Goal: Check status

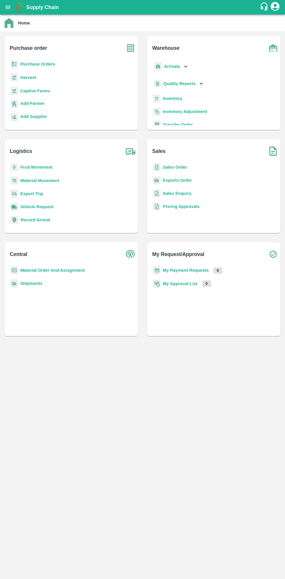
click at [12, 9] on button "open drawer" at bounding box center [7, 7] width 13 height 13
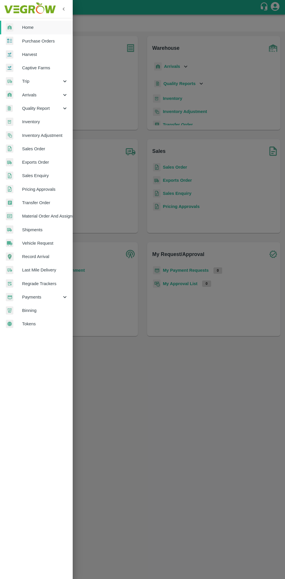
click at [38, 297] on span "Payments" at bounding box center [42, 297] width 40 height 6
click at [47, 310] on span "My Payment Requests" at bounding box center [47, 310] width 41 height 6
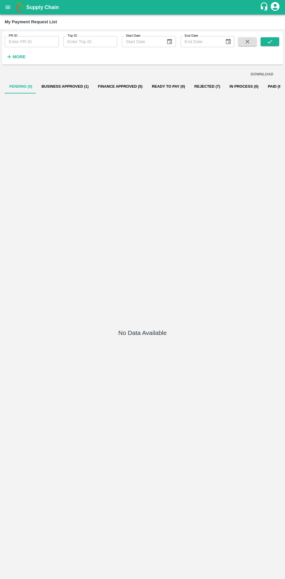
click at [75, 86] on button "Business Approved (1)" at bounding box center [65, 86] width 56 height 14
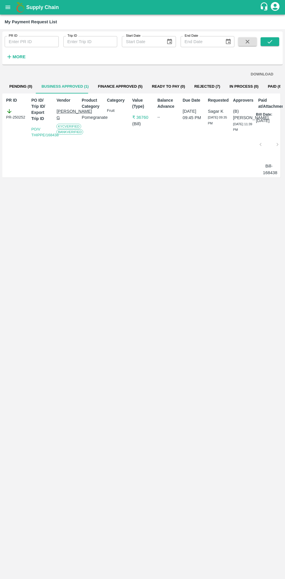
click at [103, 86] on button "Finance Approved (5)" at bounding box center [120, 86] width 54 height 14
